Goal: Check status: Check status

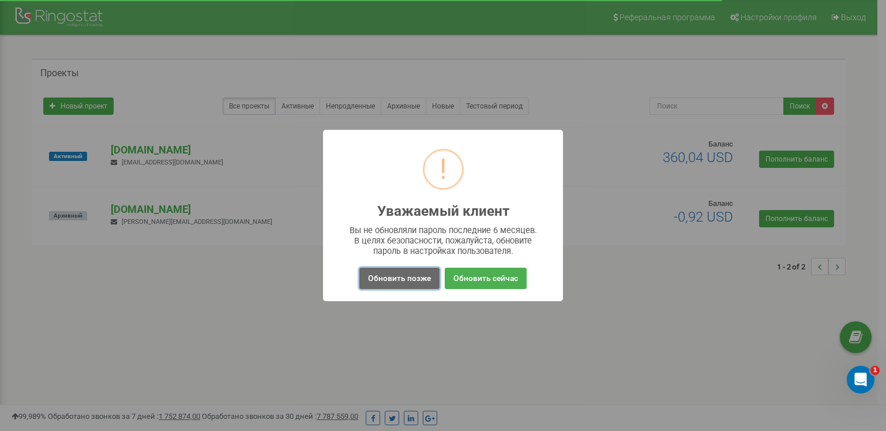
click at [389, 282] on button "Обновить позже" at bounding box center [399, 278] width 80 height 21
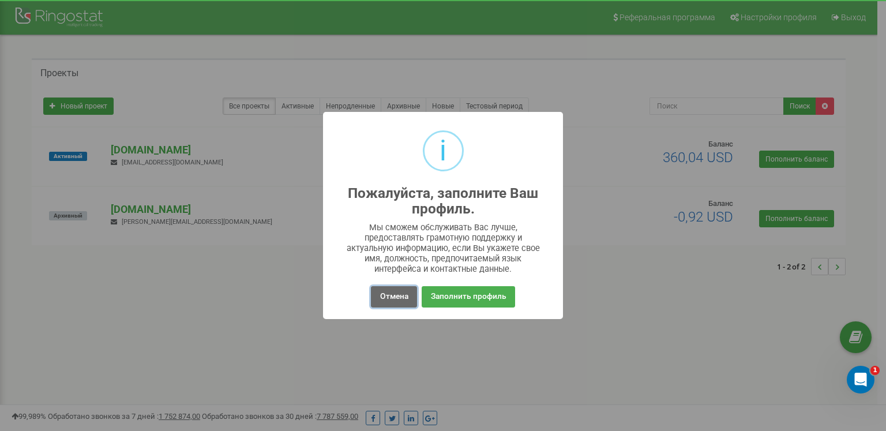
click at [393, 296] on button "Отмена" at bounding box center [394, 296] width 46 height 21
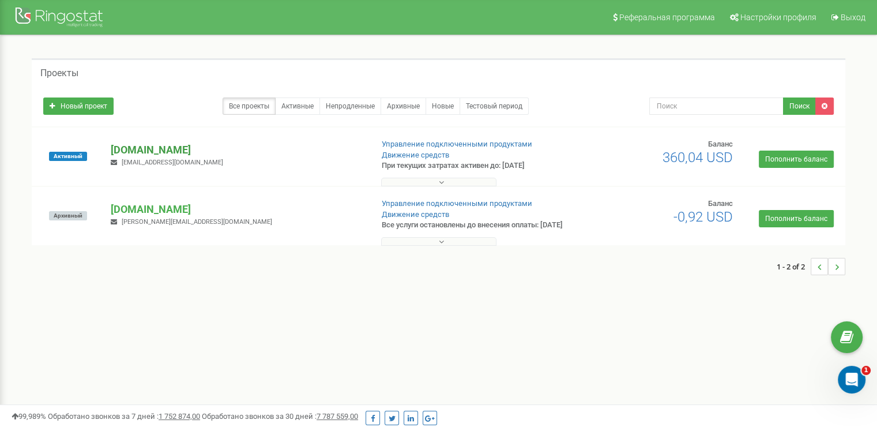
click at [145, 153] on p "[DOMAIN_NAME]" at bounding box center [237, 149] width 252 height 15
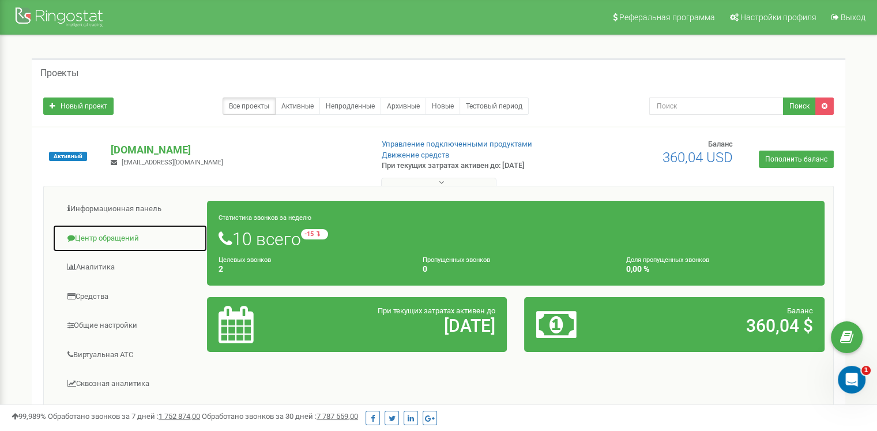
click at [110, 238] on link "Центр обращений" at bounding box center [129, 238] width 155 height 28
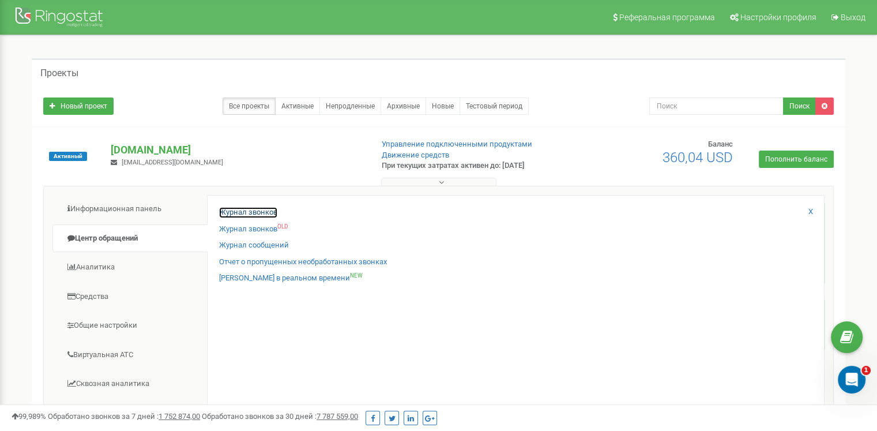
click at [248, 212] on link "Журнал звонков" at bounding box center [248, 212] width 58 height 11
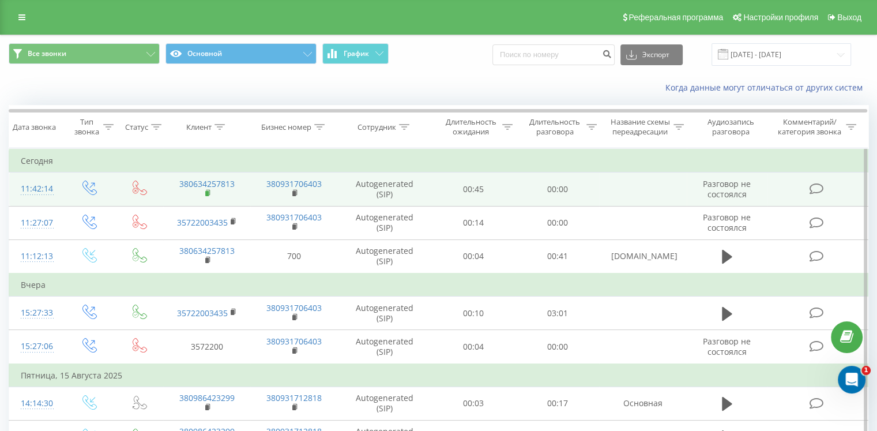
click at [206, 192] on rect at bounding box center [206, 193] width 3 height 5
